Goal: Transaction & Acquisition: Purchase product/service

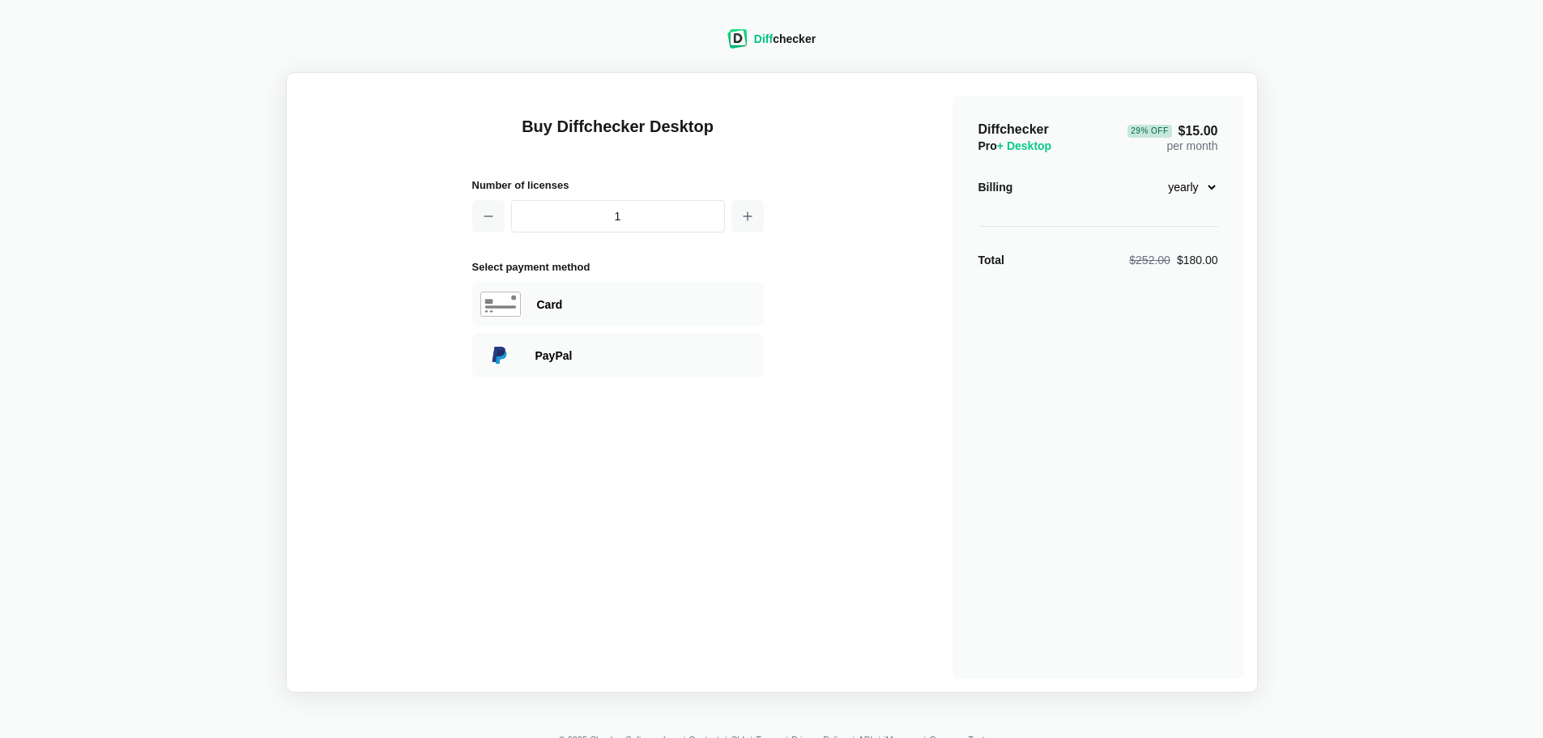
click at [1453, 72] on div "Diff checker Buy Diffchecker Desktop Number of licenses 1 Select payment method…" at bounding box center [771, 351] width 1523 height 683
click at [747, 210] on icon "button" at bounding box center [747, 216] width 13 height 13
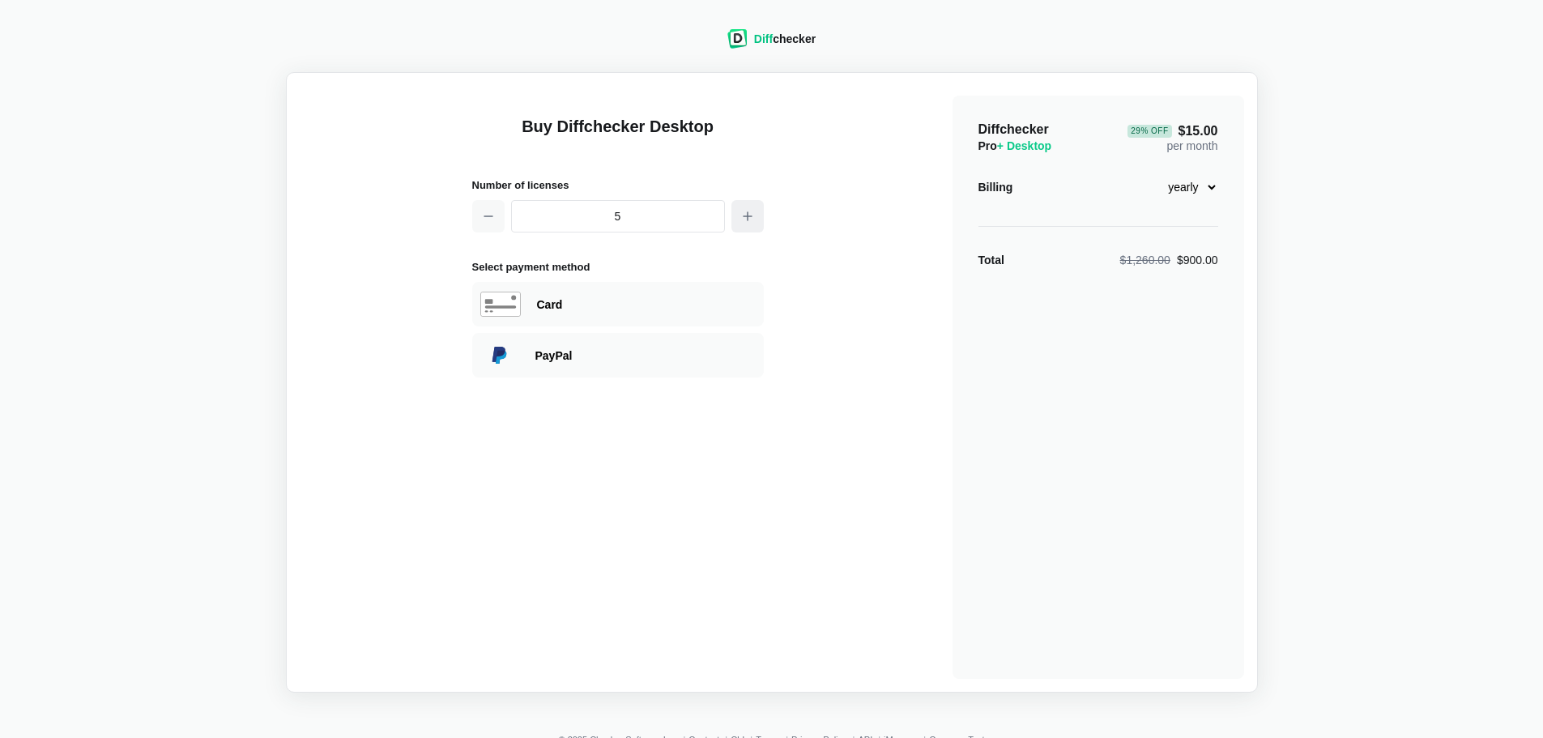
click at [747, 210] on icon "button" at bounding box center [747, 216] width 13 height 13
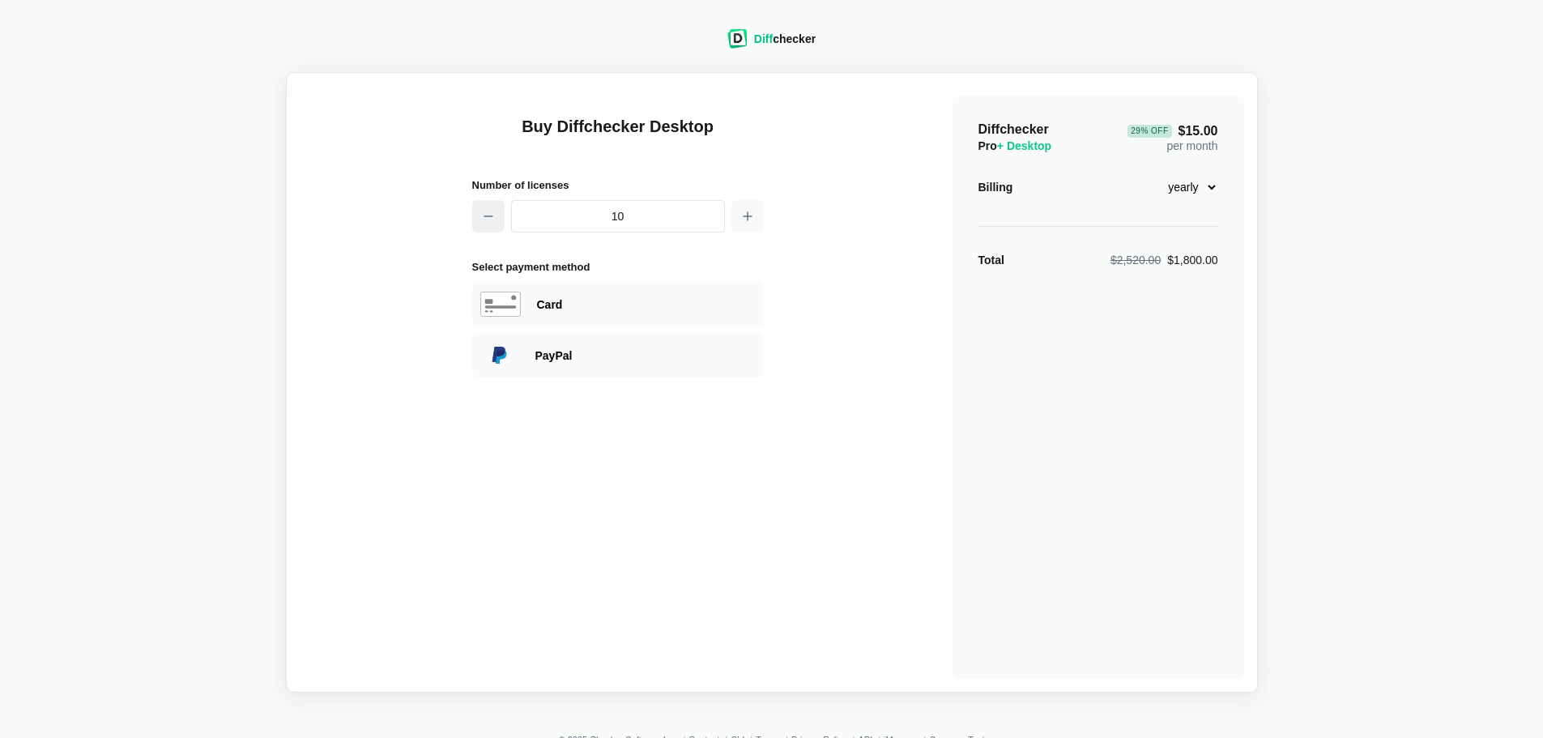
click at [492, 219] on icon "button" at bounding box center [488, 216] width 13 height 13
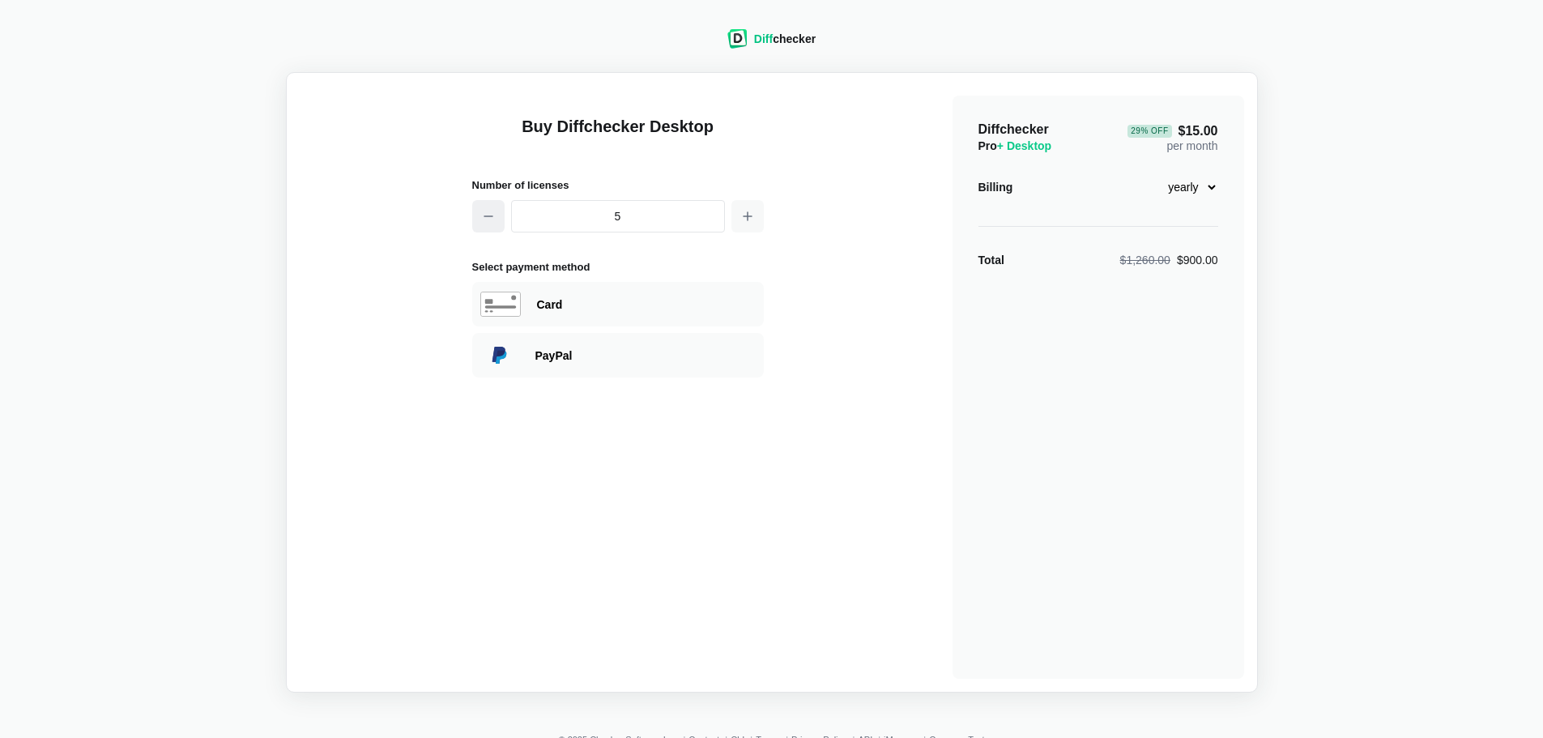
click at [492, 219] on icon "button" at bounding box center [488, 216] width 13 height 13
type input "1"
